Goal: Task Accomplishment & Management: Manage account settings

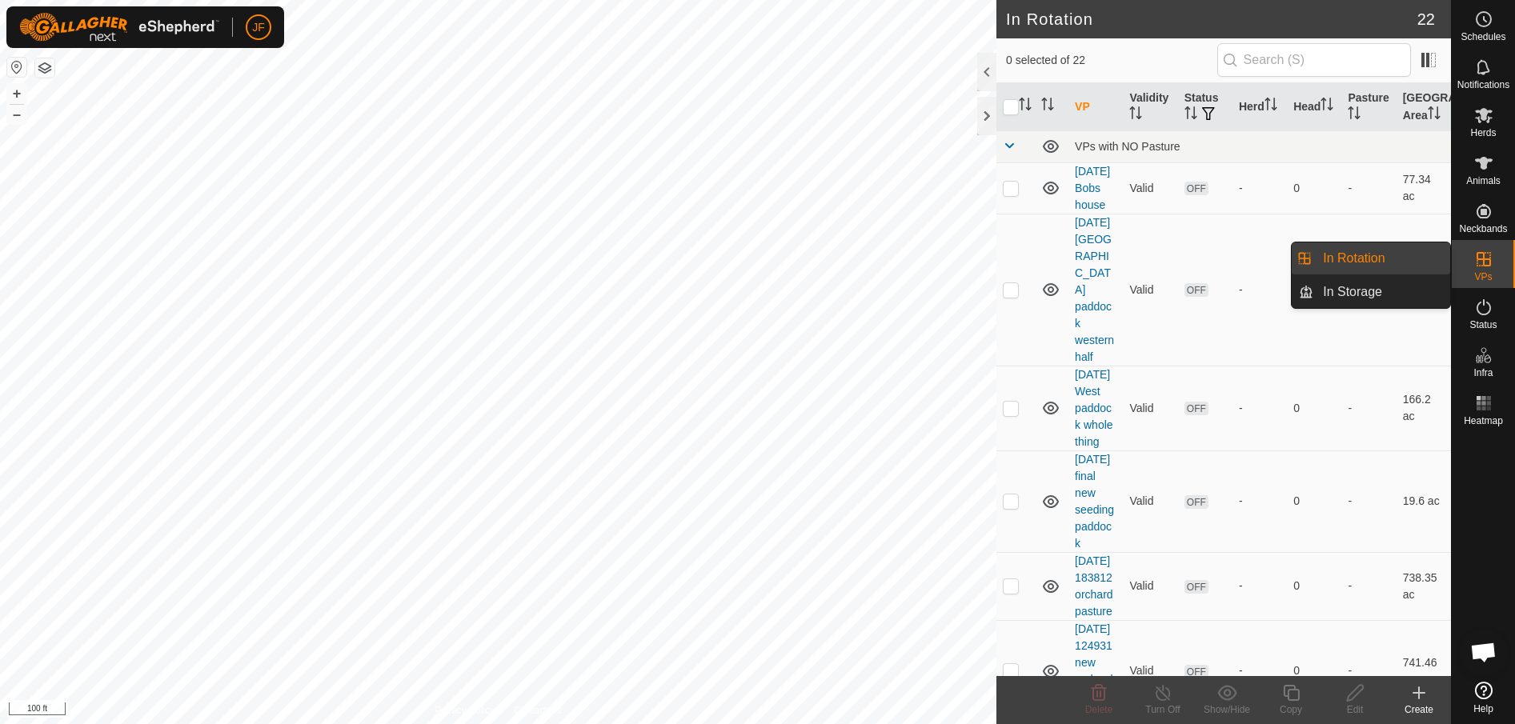
click at [1492, 258] on icon at bounding box center [1483, 259] width 19 height 19
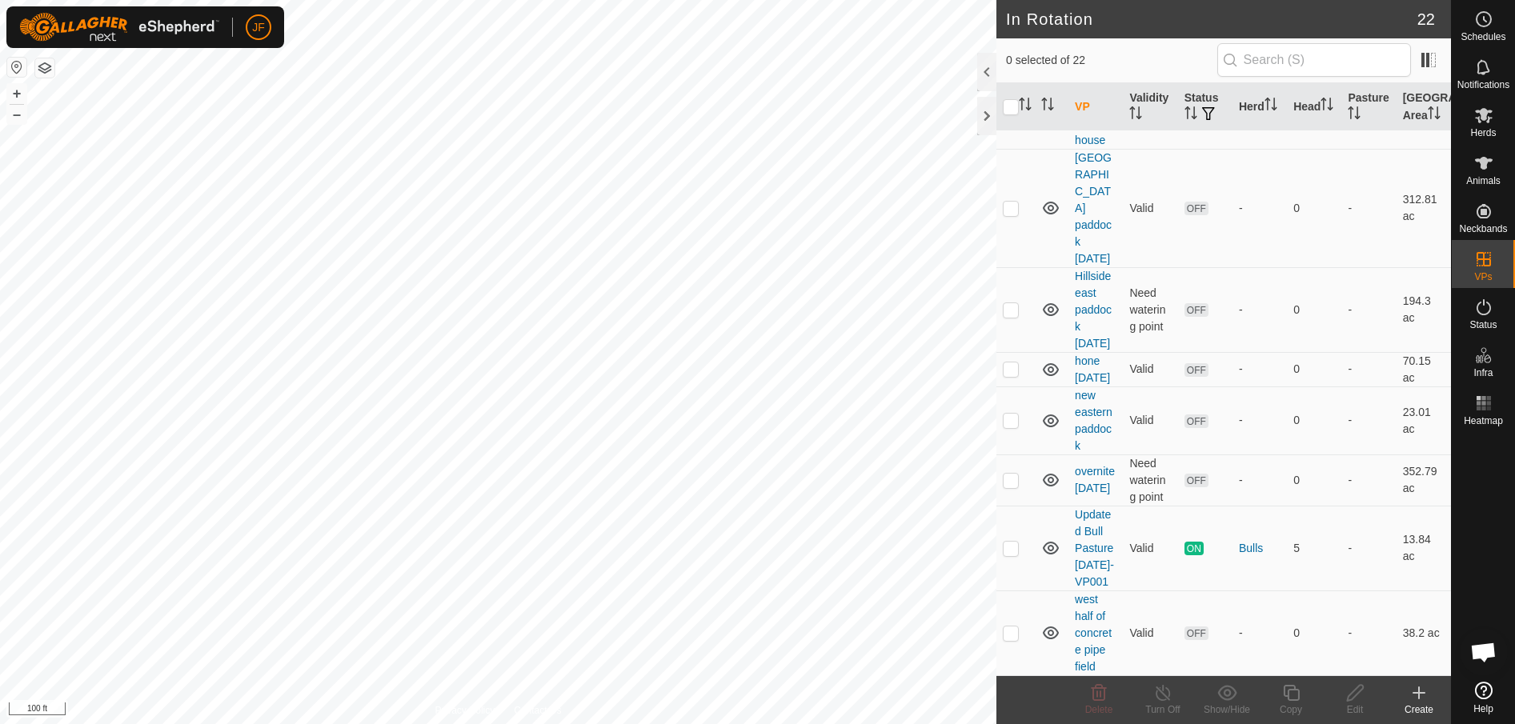
scroll to position [1589, 0]
click at [1101, 352] on td "hone [DATE]" at bounding box center [1095, 369] width 54 height 34
click at [1089, 355] on link "hone [DATE]" at bounding box center [1092, 370] width 35 height 30
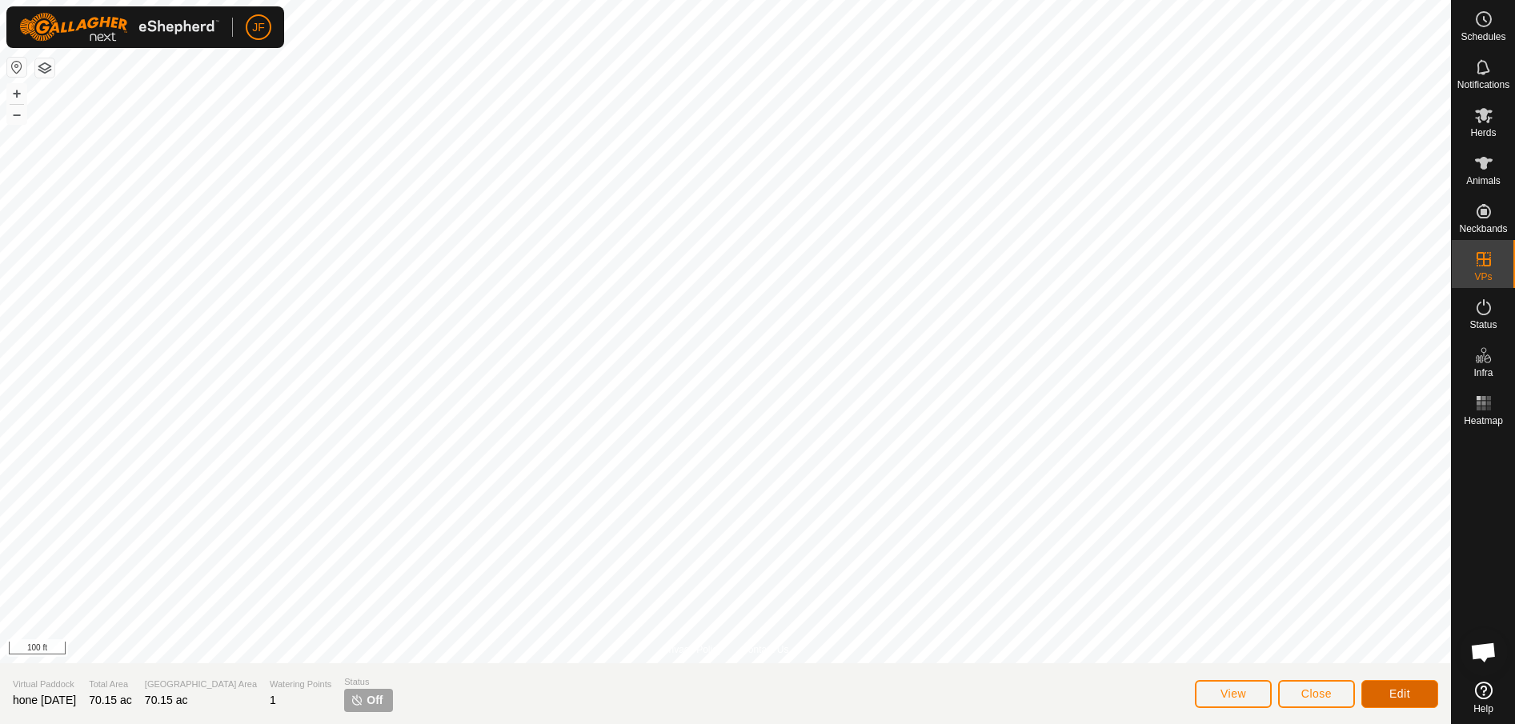
click at [1403, 698] on span "Edit" at bounding box center [1399, 693] width 21 height 13
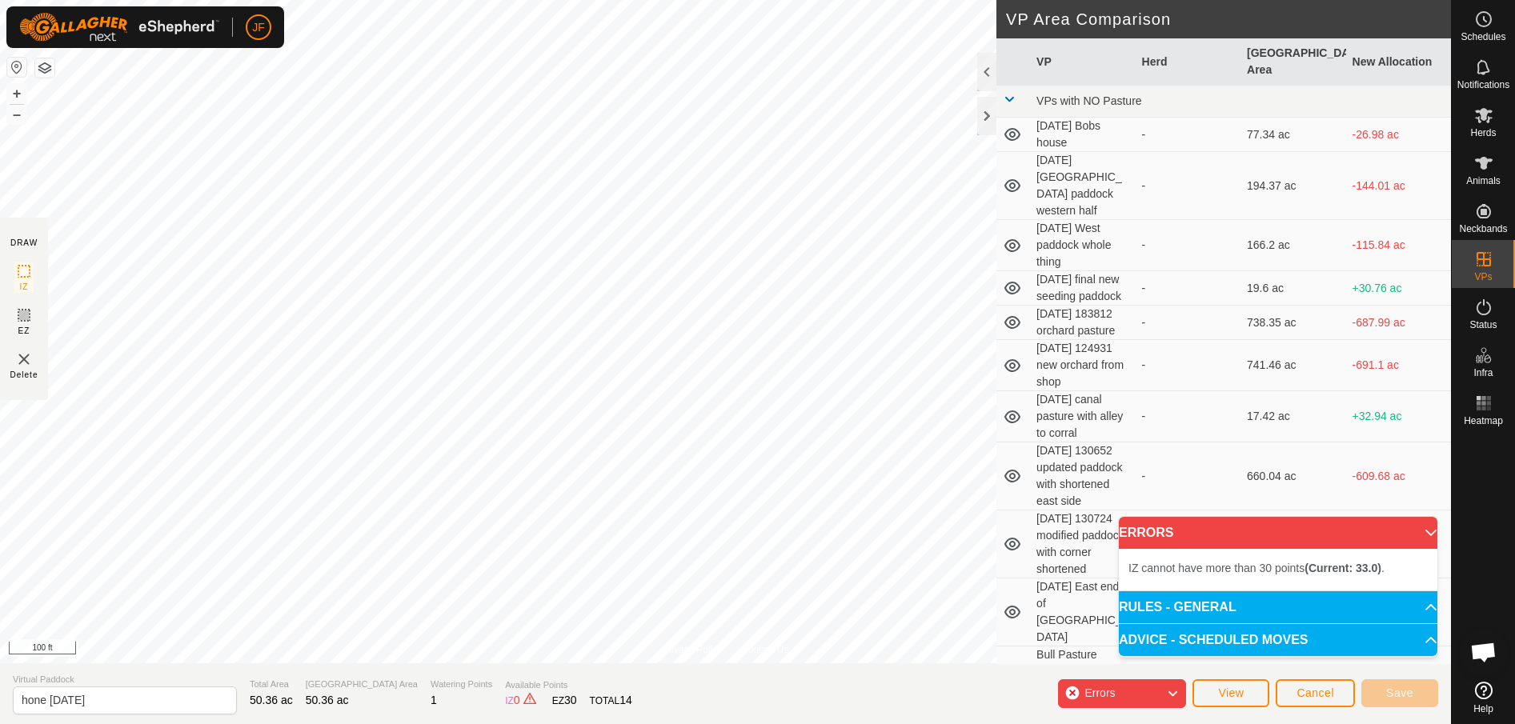
click at [1108, 539] on div "Privacy Policy Contact Us Status: OFF Type: Inclusion Zone + – ⇧ i 100 ft DRAW …" at bounding box center [725, 362] width 1451 height 724
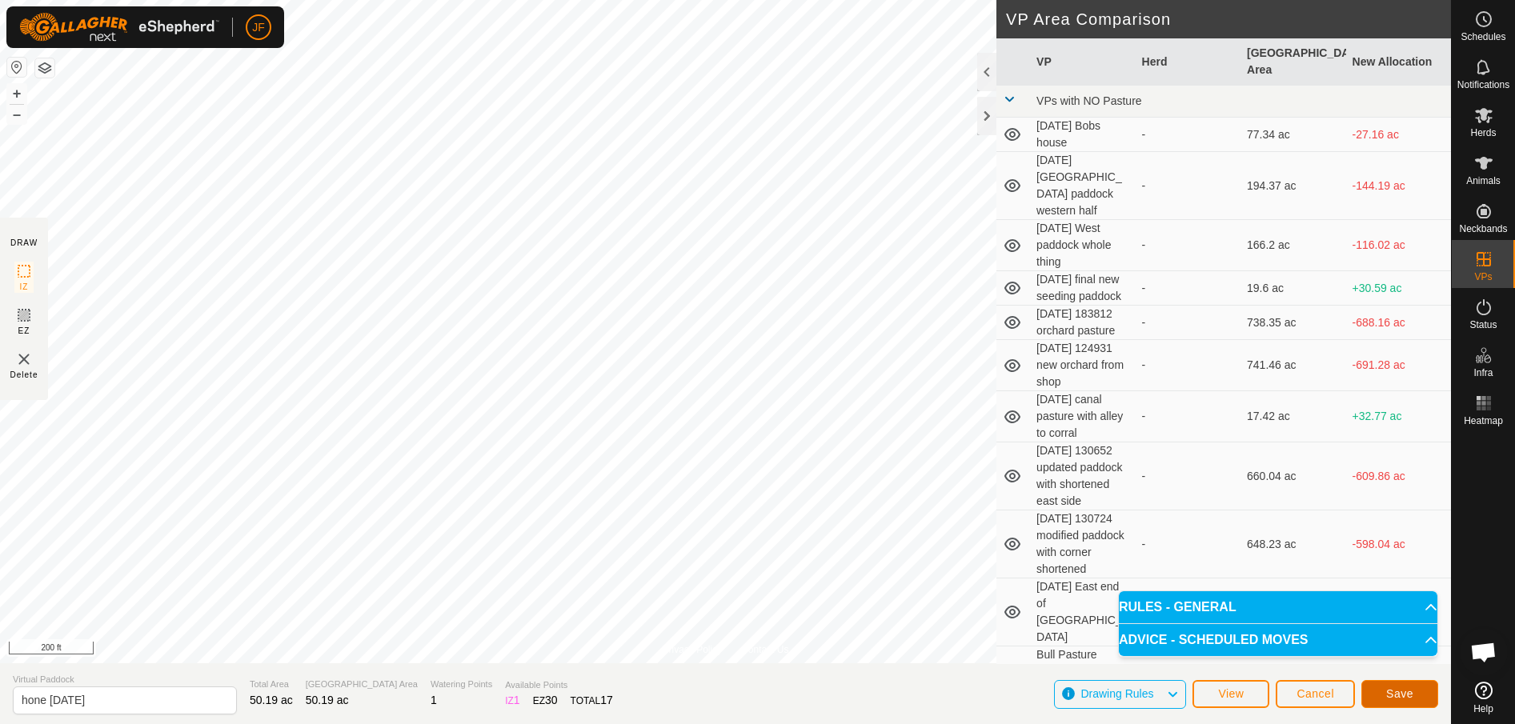
click at [1400, 690] on span "Save" at bounding box center [1399, 693] width 27 height 13
